Goal: Transaction & Acquisition: Purchase product/service

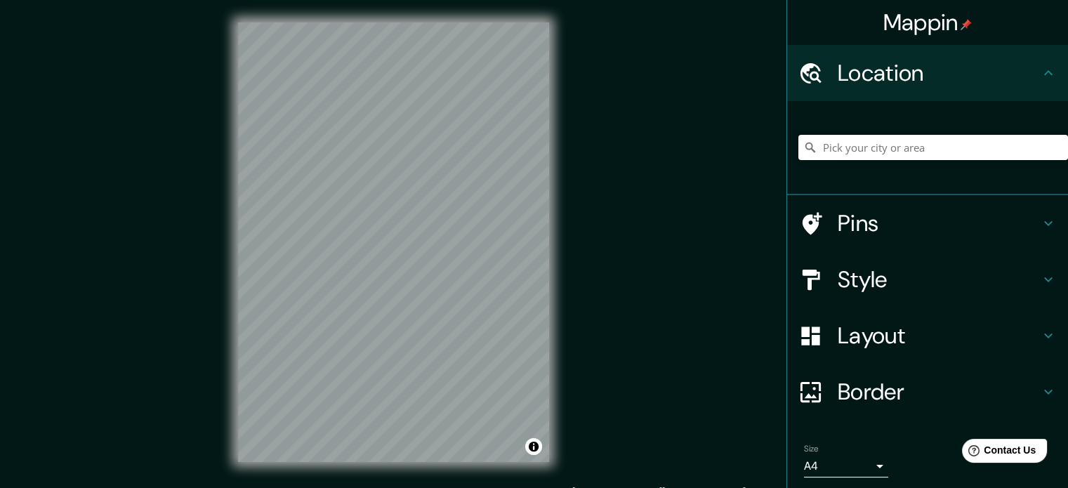
click at [856, 147] on input "Pick your city or area" at bounding box center [933, 147] width 270 height 25
click at [856, 147] on input "Suiza" at bounding box center [933, 147] width 270 height 25
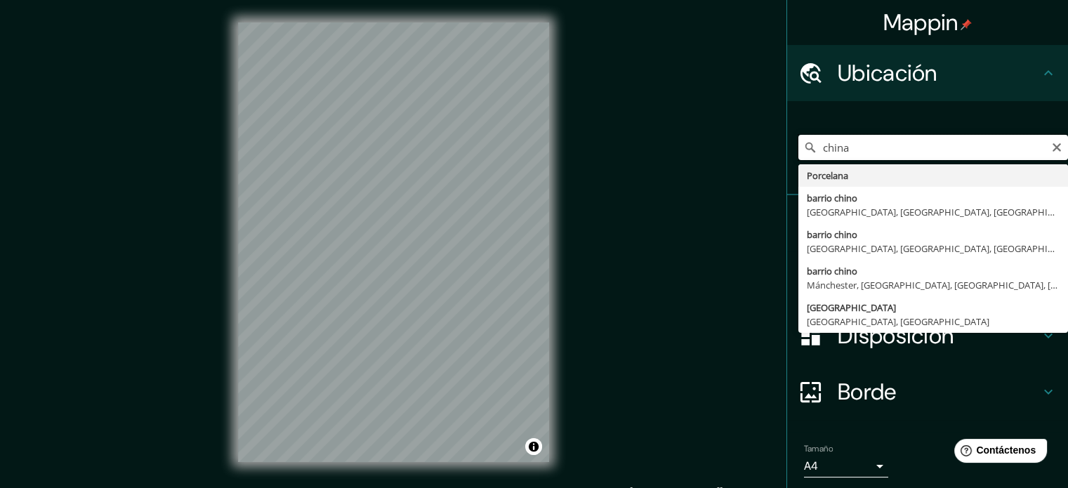
click at [876, 156] on input "china" at bounding box center [933, 147] width 270 height 25
paste input "Lishui"
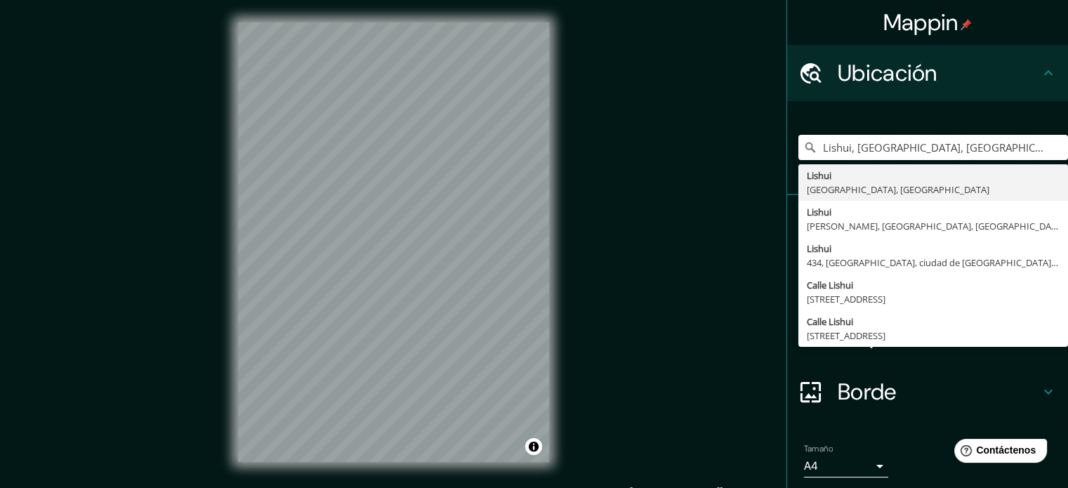
type input "Lishui, [GEOGRAPHIC_DATA], [GEOGRAPHIC_DATA]"
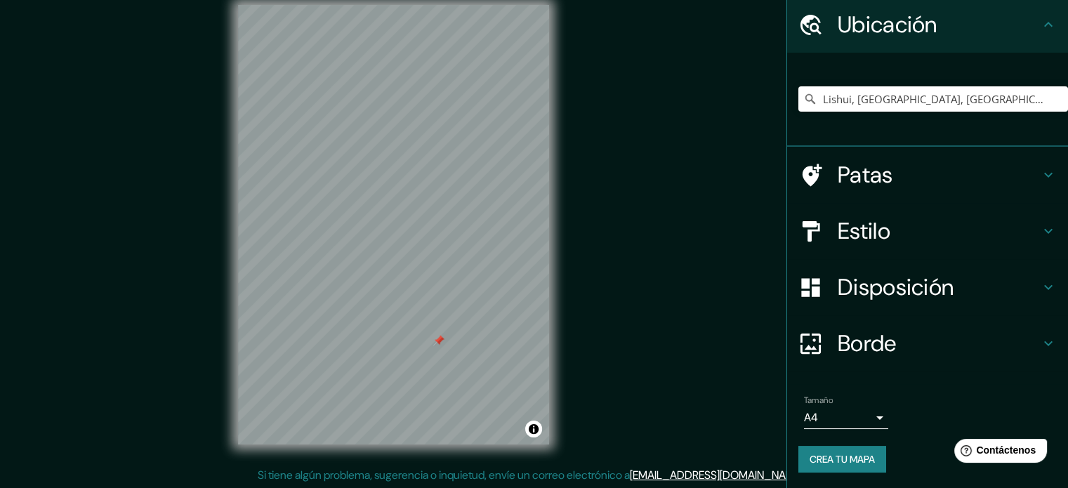
scroll to position [18, 0]
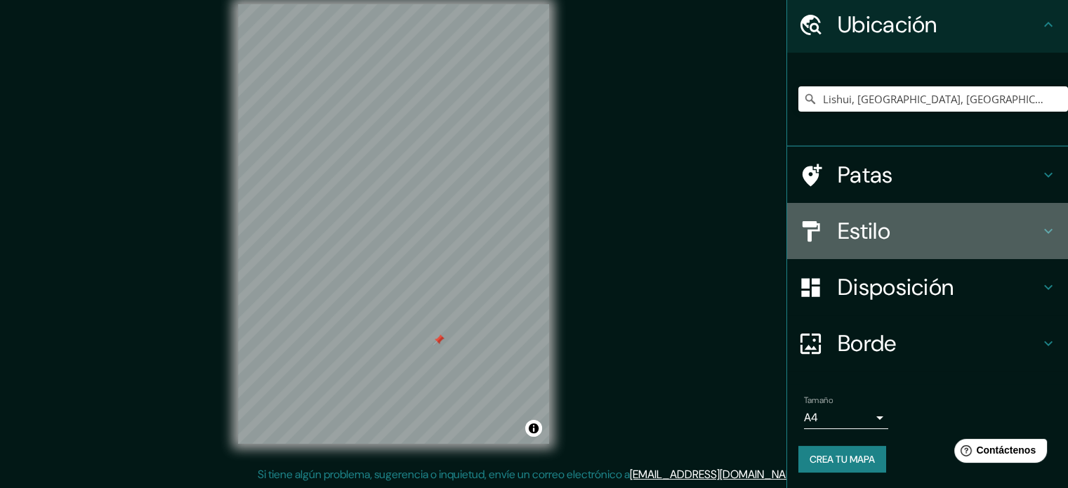
click at [925, 221] on h4 "Estilo" at bounding box center [939, 231] width 202 height 28
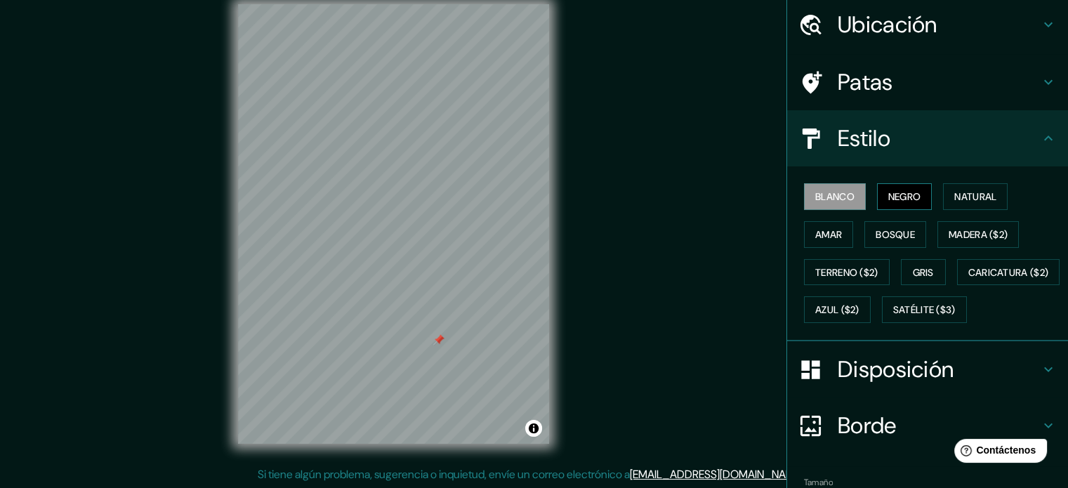
click at [893, 190] on font "Negro" at bounding box center [904, 196] width 33 height 13
click at [831, 191] on font "Blanco" at bounding box center [834, 196] width 39 height 13
click at [969, 190] on font "Natural" at bounding box center [975, 196] width 42 height 13
click at [833, 195] on font "Blanco" at bounding box center [834, 196] width 39 height 13
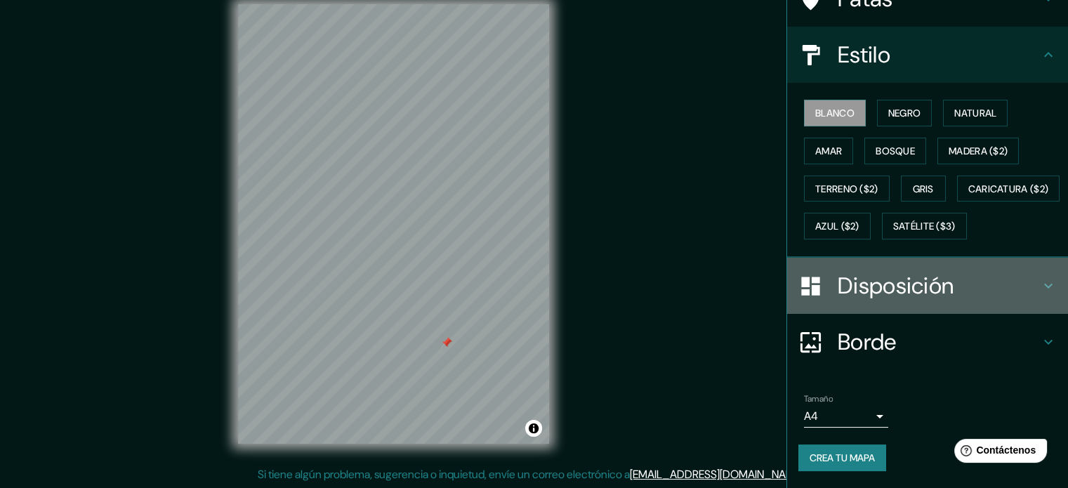
click at [921, 280] on font "Disposición" at bounding box center [896, 285] width 116 height 29
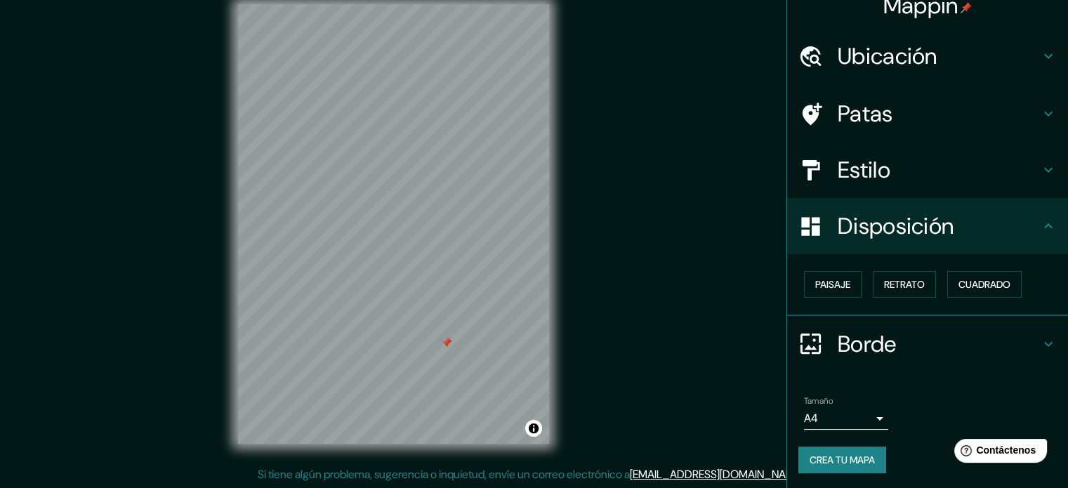
scroll to position [17, 0]
click at [817, 286] on font "Paisaje" at bounding box center [832, 284] width 35 height 13
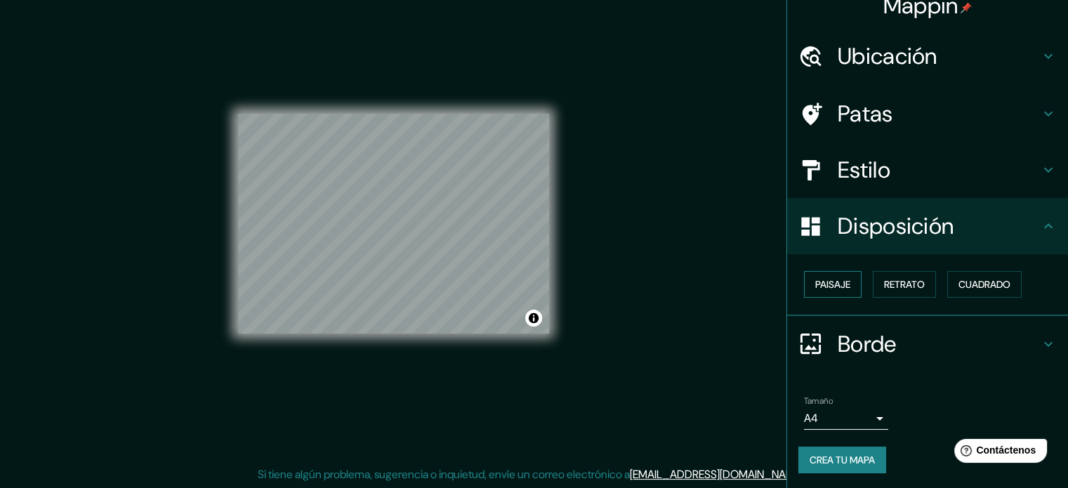
click at [817, 284] on font "Paisaje" at bounding box center [832, 284] width 35 height 13
click at [933, 273] on div "Paisaje Retrato Cuadrado" at bounding box center [933, 284] width 270 height 38
click at [920, 277] on button "Retrato" at bounding box center [904, 284] width 63 height 27
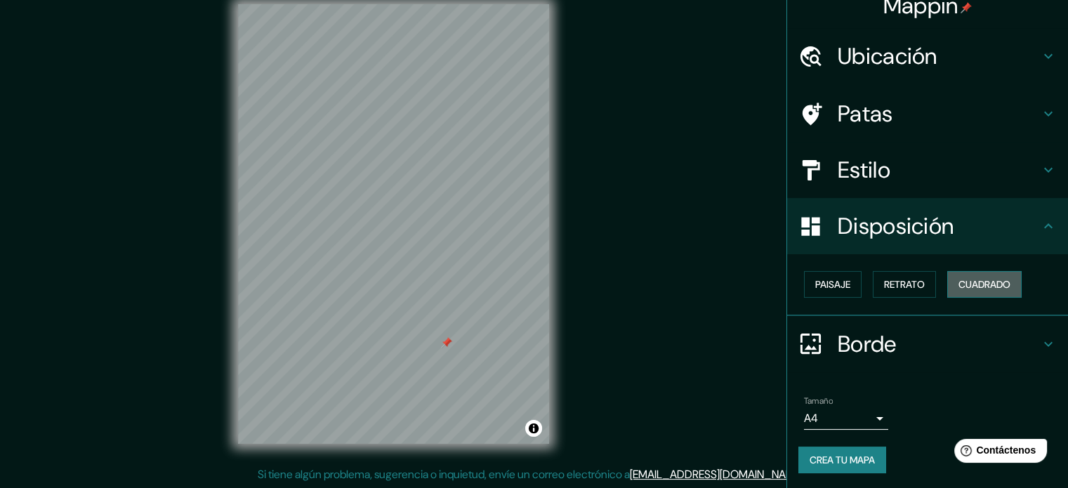
click at [975, 278] on font "Cuadrado" at bounding box center [984, 284] width 52 height 13
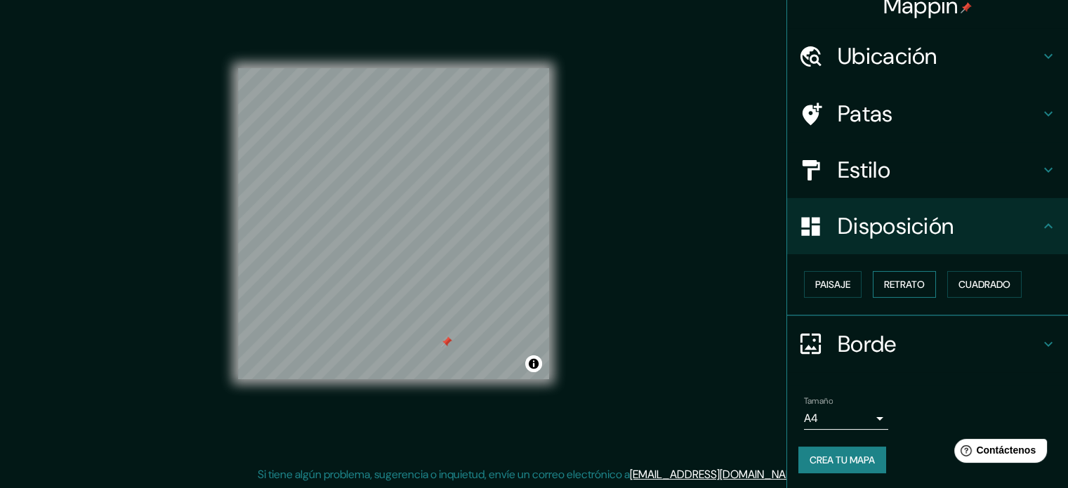
click at [899, 286] on font "Retrato" at bounding box center [904, 284] width 41 height 13
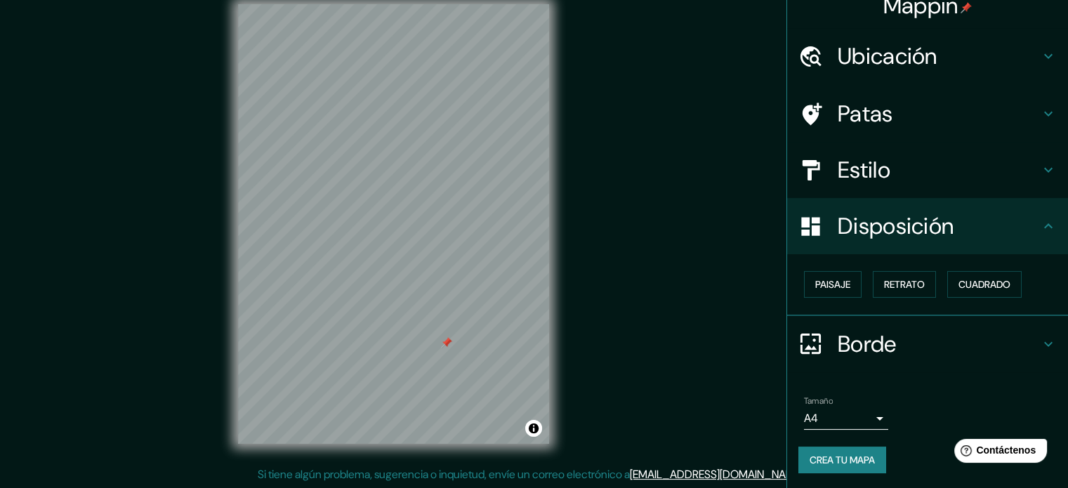
click at [447, 341] on div at bounding box center [446, 342] width 11 height 11
click at [845, 458] on font "Crea tu mapa" at bounding box center [841, 460] width 65 height 13
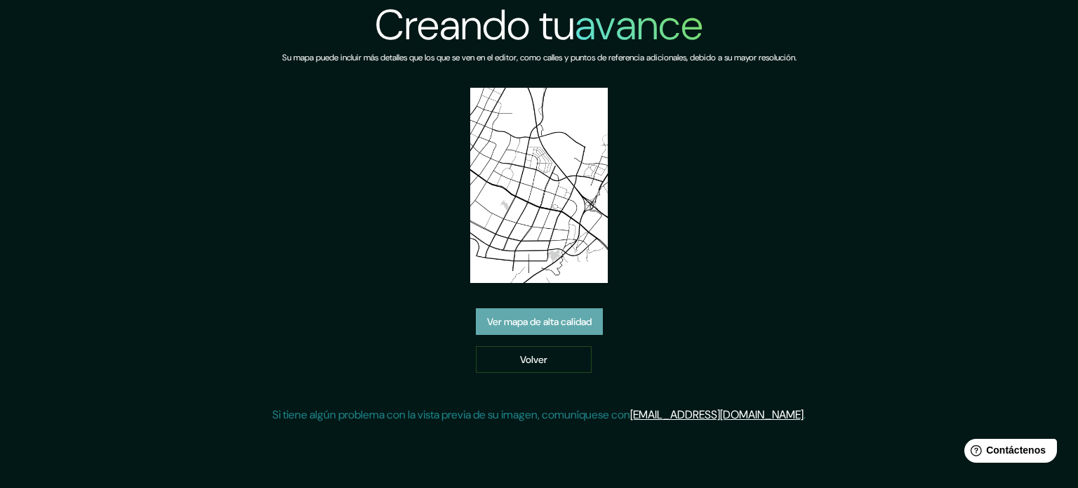
click at [585, 324] on font "Ver mapa de alta calidad" at bounding box center [539, 321] width 105 height 13
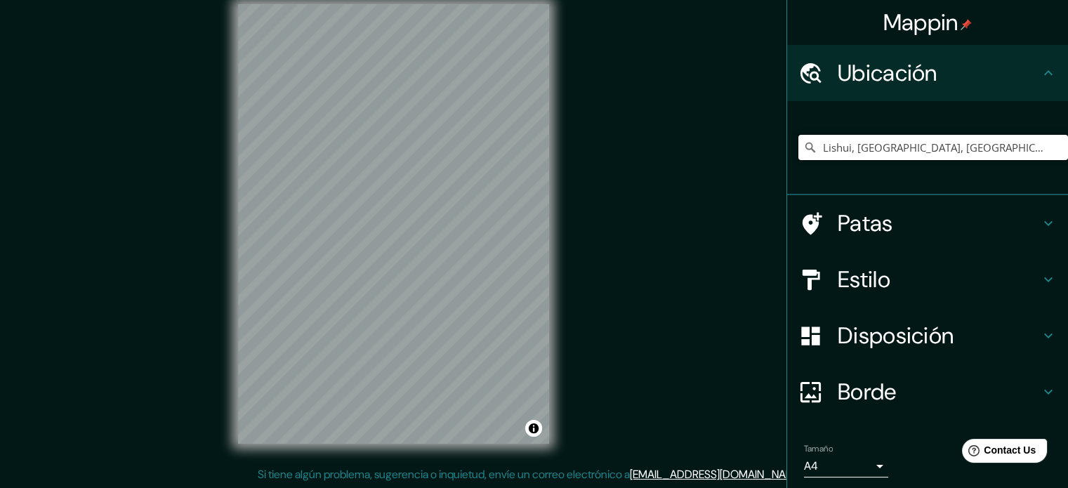
click at [903, 142] on input "Lishui, [GEOGRAPHIC_DATA], [GEOGRAPHIC_DATA]" at bounding box center [933, 147] width 270 height 25
